Goal: Task Accomplishment & Management: Use online tool/utility

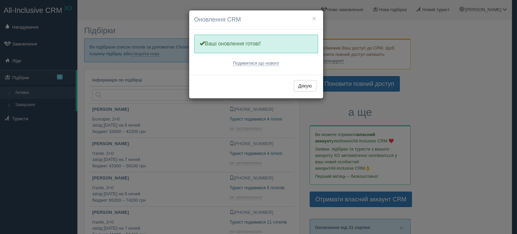
click at [478, 78] on div "× Оновлення CRM Одну хвилинку, оновлюємо Вашу CRM Ваші оновлення готові! Подиви…" at bounding box center [258, 117] width 517 height 234
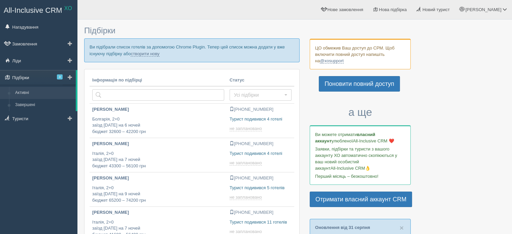
click at [46, 75] on link "Підбірки 3" at bounding box center [38, 77] width 76 height 15
click at [149, 51] on link "створити нову" at bounding box center [145, 53] width 29 height 5
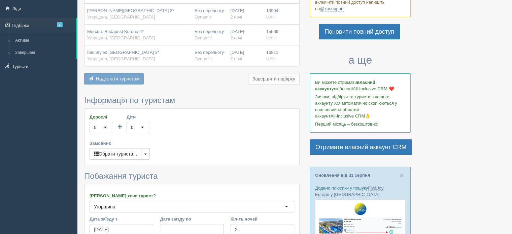
scroll to position [67, 0]
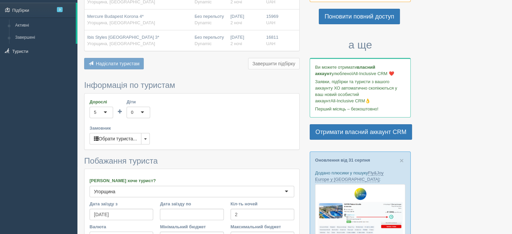
click at [144, 113] on div "0" at bounding box center [139, 112] width 24 height 11
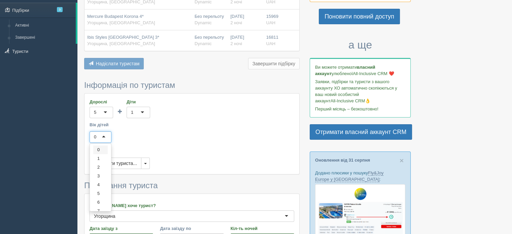
click at [105, 136] on div "0" at bounding box center [101, 136] width 22 height 11
drag, startPoint x: 102, startPoint y: 176, endPoint x: 156, endPoint y: 133, distance: 68.9
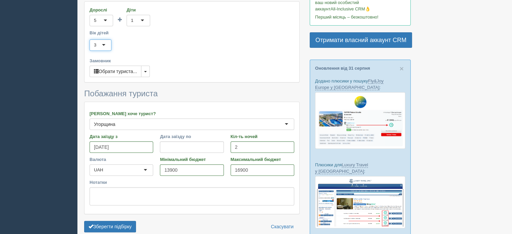
scroll to position [168, 0]
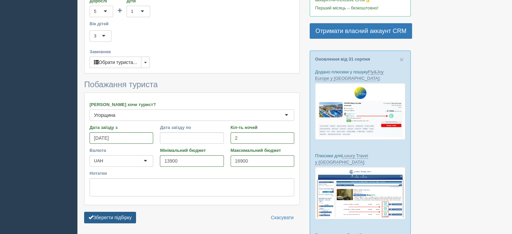
click at [119, 213] on button "Зберегти підбірку" at bounding box center [110, 217] width 52 height 11
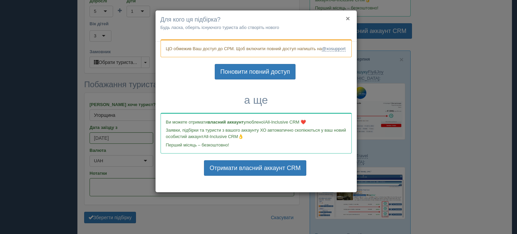
click at [349, 17] on button "×" at bounding box center [348, 18] width 4 height 7
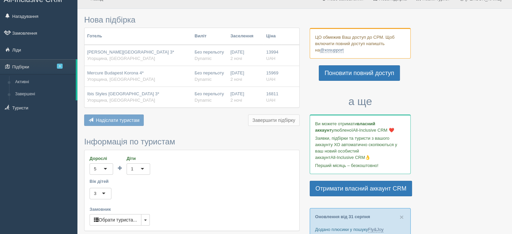
scroll to position [0, 0]
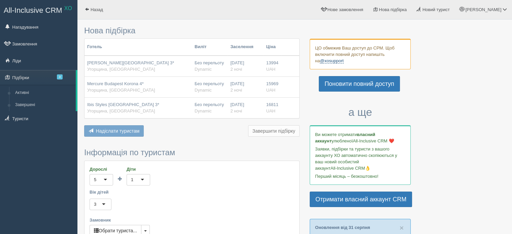
click at [334, 59] on link "@xosupport" at bounding box center [332, 60] width 24 height 5
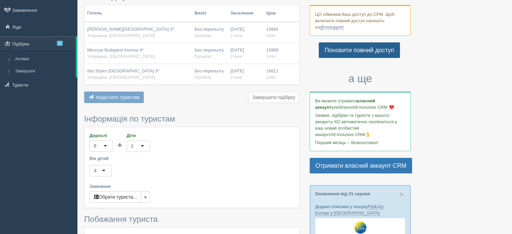
click at [345, 47] on link "Поновити повний доступ" at bounding box center [359, 49] width 81 height 15
